Goal: Transaction & Acquisition: Purchase product/service

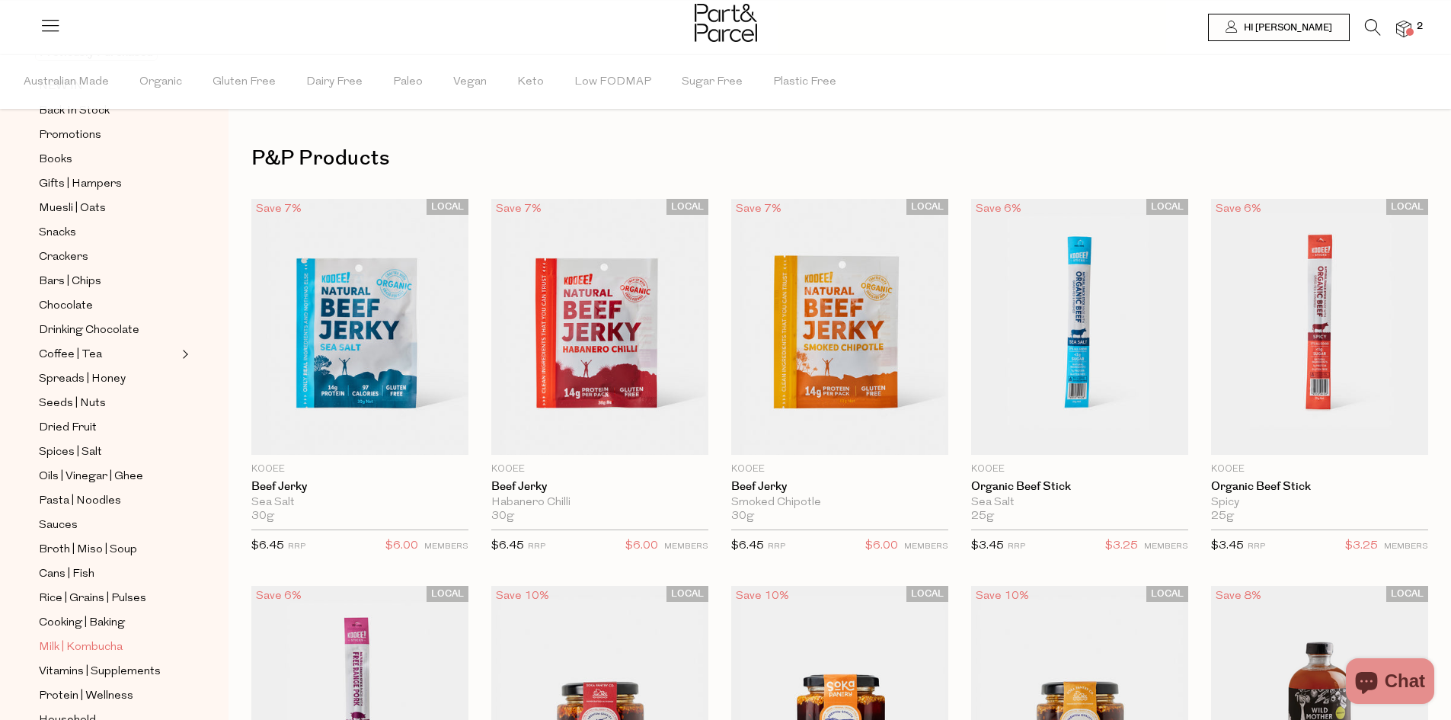
scroll to position [326, 0]
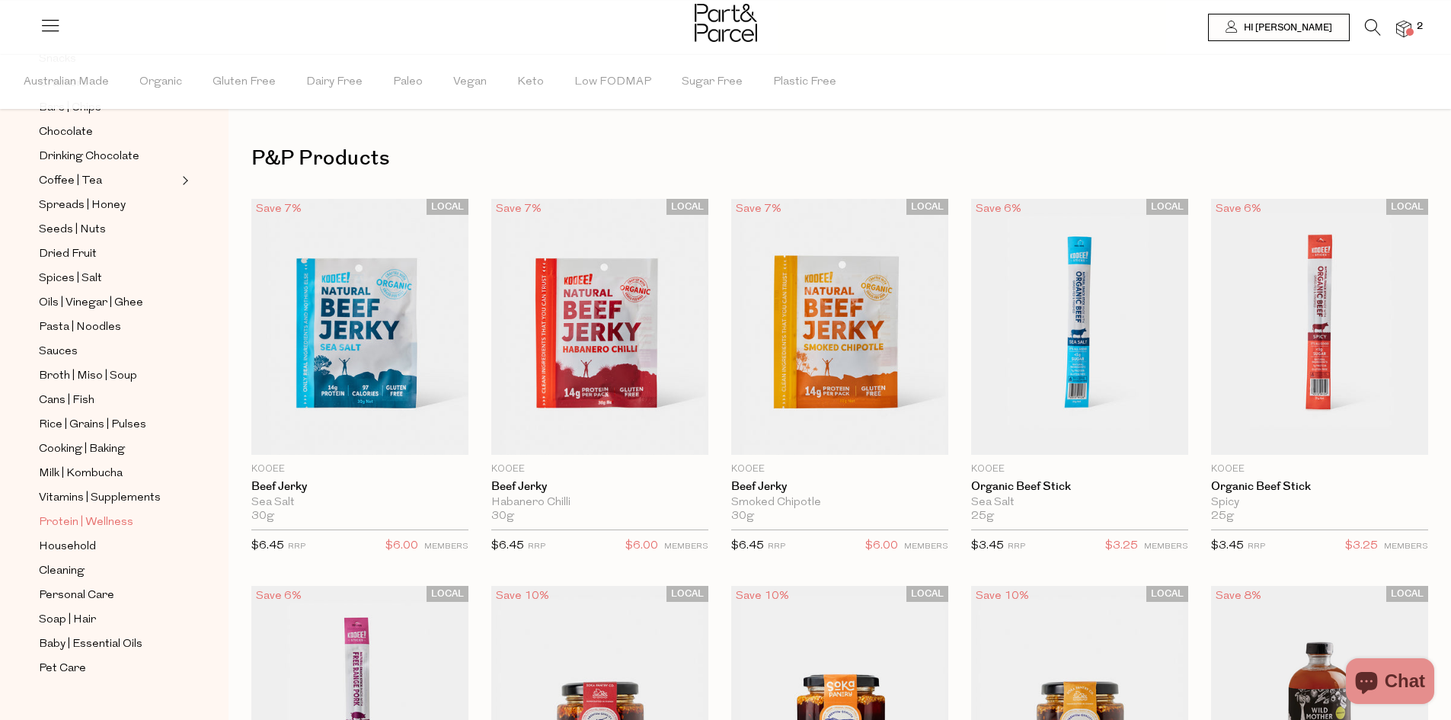
click at [84, 513] on span "Protein | Wellness" at bounding box center [86, 522] width 94 height 18
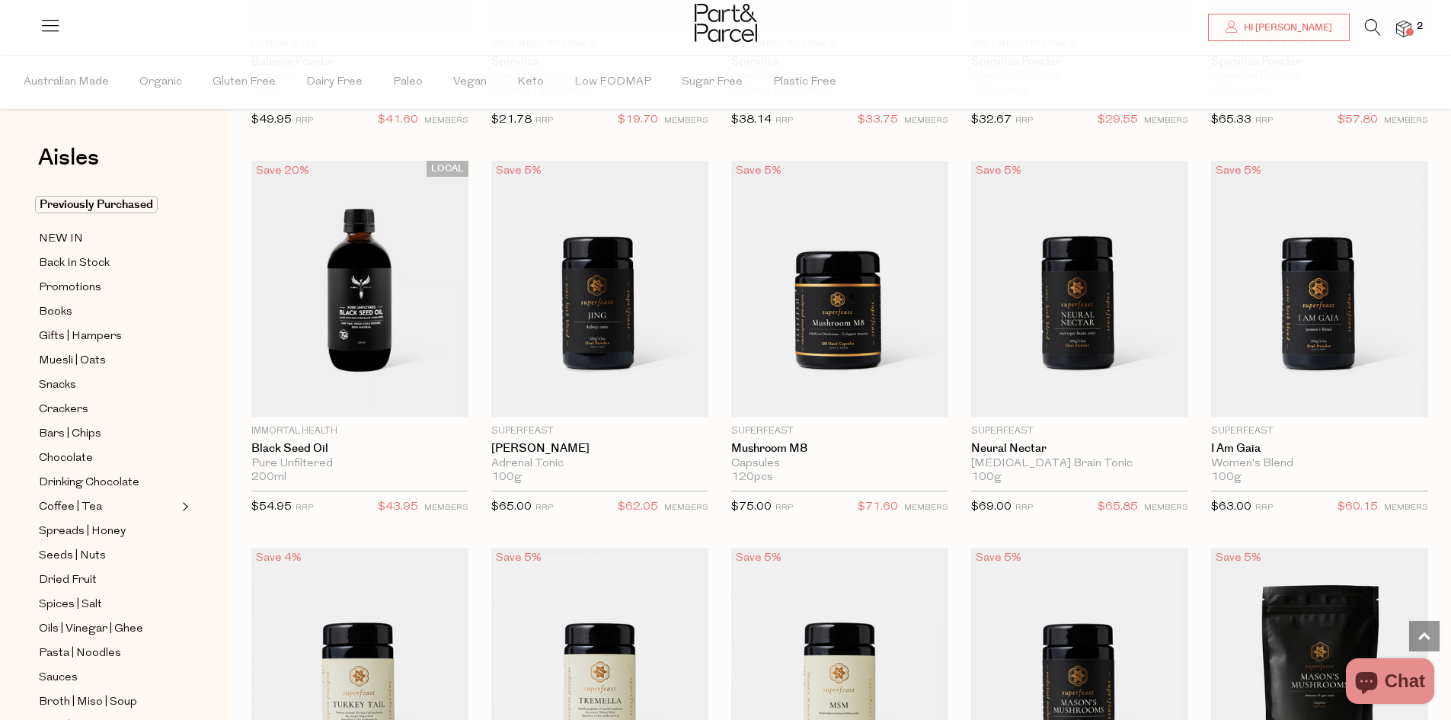
scroll to position [2513, 0]
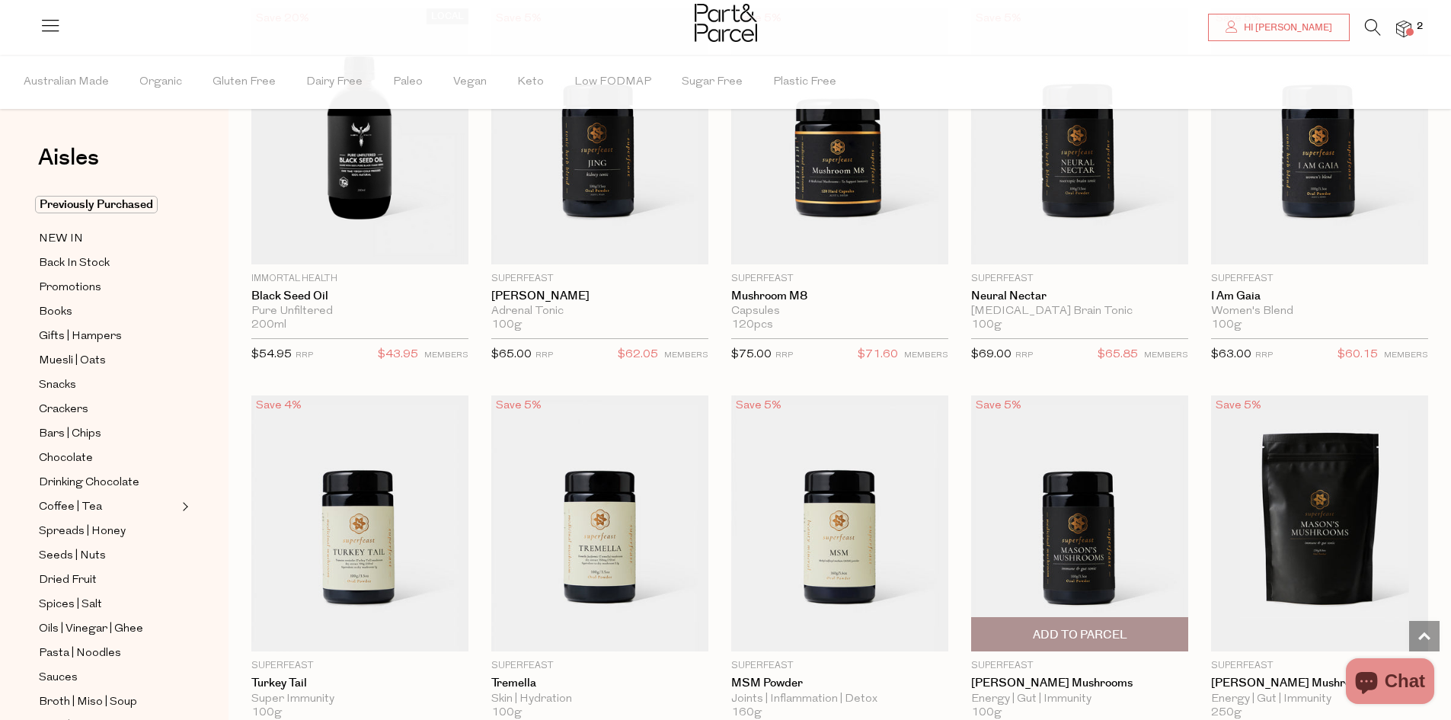
click at [1088, 556] on img at bounding box center [1079, 523] width 217 height 256
